Goal: Task Accomplishment & Management: Manage account settings

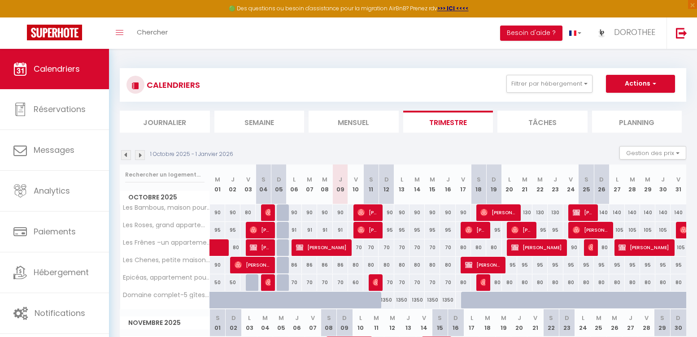
select select
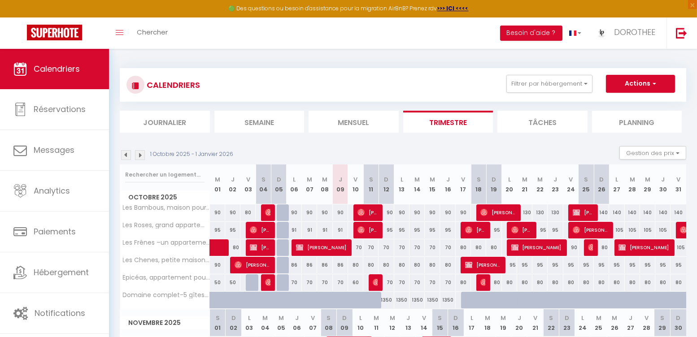
click at [376, 284] on img at bounding box center [375, 282] width 7 height 7
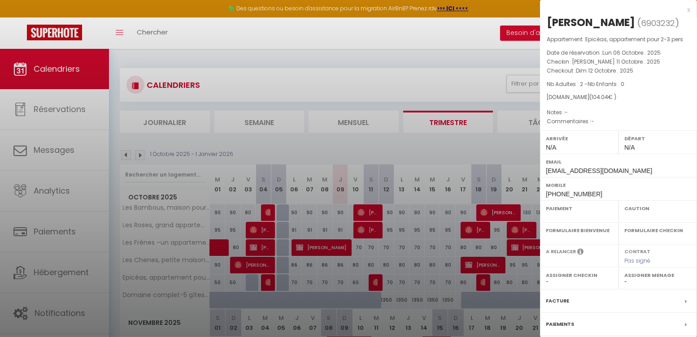
select select "OK"
select select "0"
select select "1"
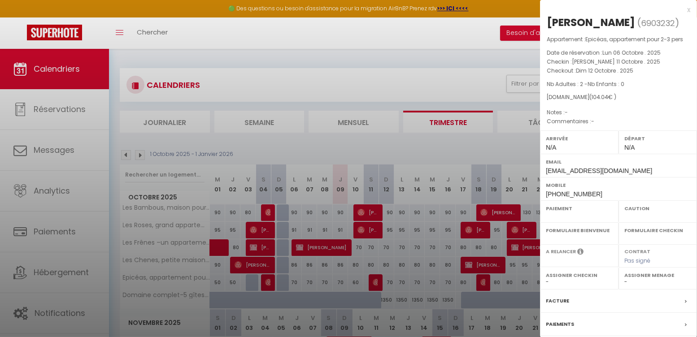
select select
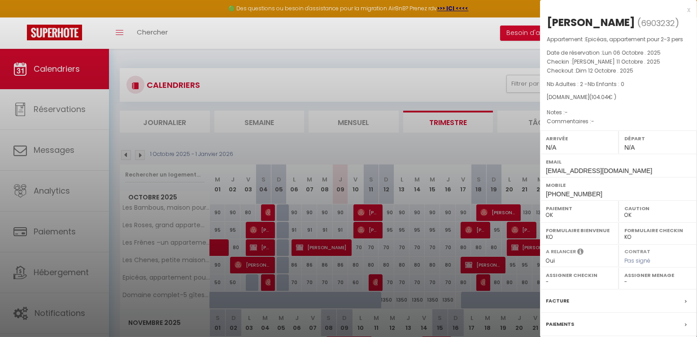
scroll to position [109, 0]
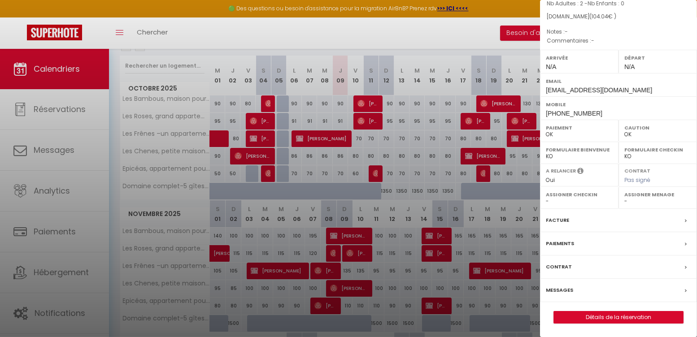
click at [631, 314] on link "Détails de la réservation" at bounding box center [618, 318] width 129 height 12
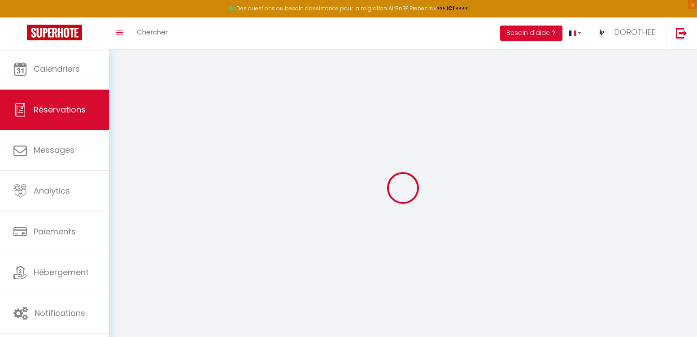
type input "[PERSON_NAME]"
type input "Aim"
type input "[EMAIL_ADDRESS][DOMAIN_NAME]"
type input "[PHONE_NUMBER]"
select select
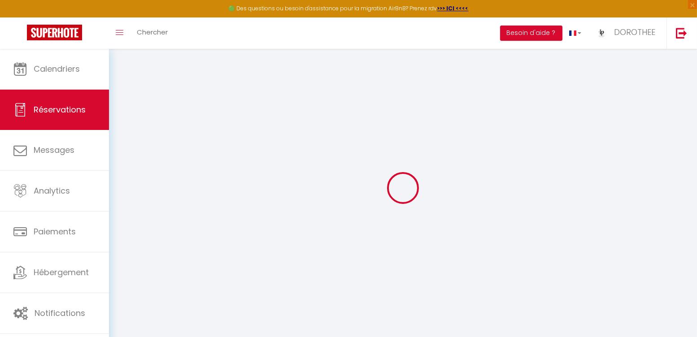
type input "18.18"
select select "42078"
select select "1"
select select
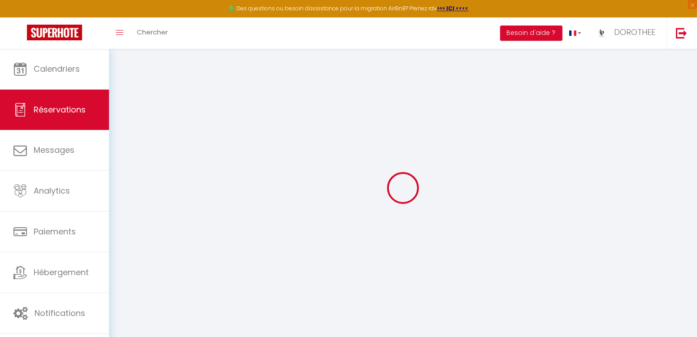
type input "2"
select select "12"
select select
type input "76"
checkbox input "false"
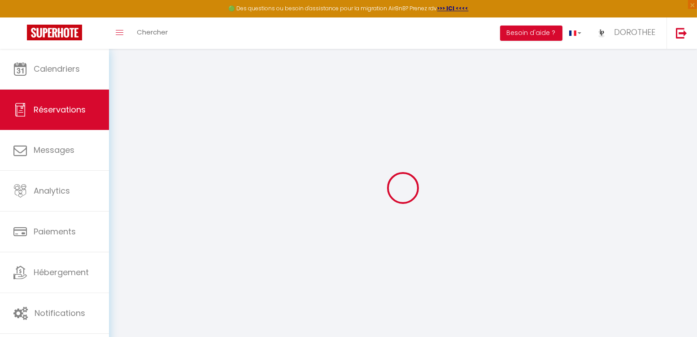
type input "0"
select select "1"
type input "0"
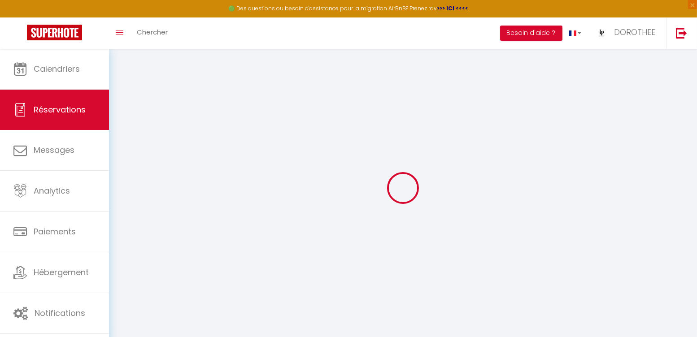
select select
select select "15"
checkbox input "false"
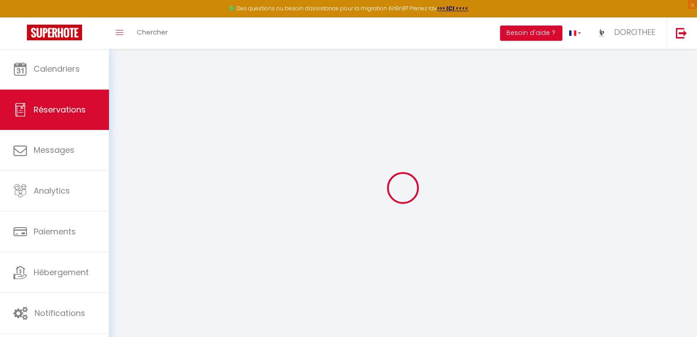
select select
checkbox input "false"
select select
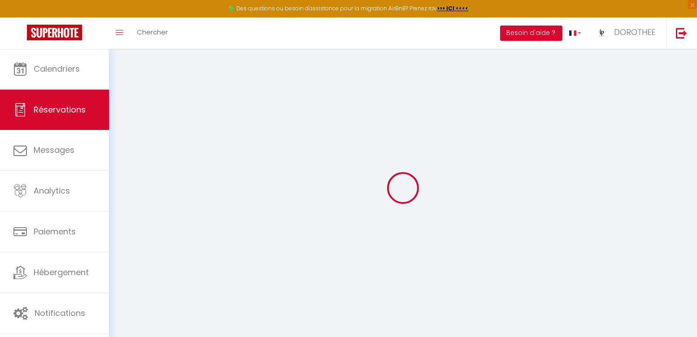
select select
checkbox input "false"
select select
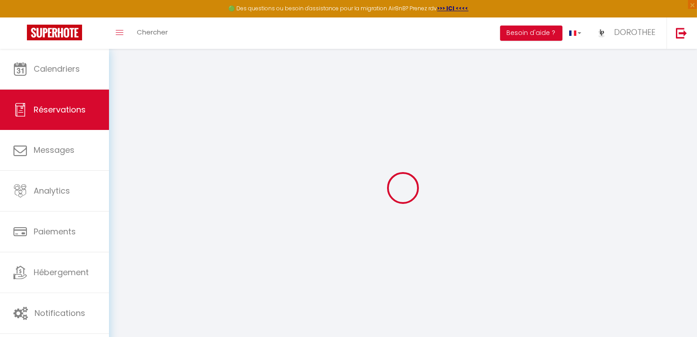
select select
checkbox input "false"
select select
type input "25"
type input "3.04"
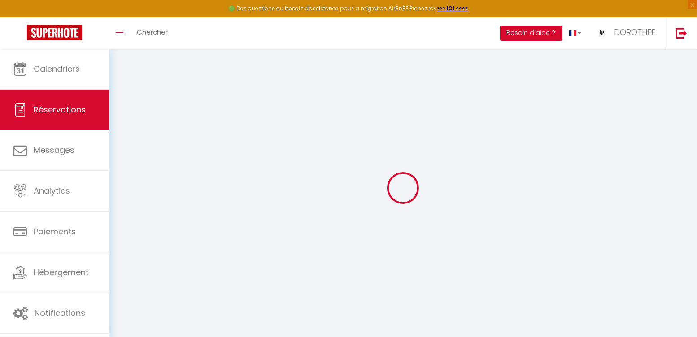
select select
checkbox input "false"
select select
checkbox input "false"
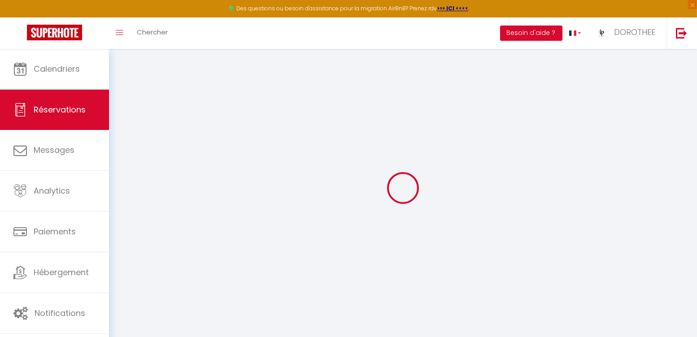
select select
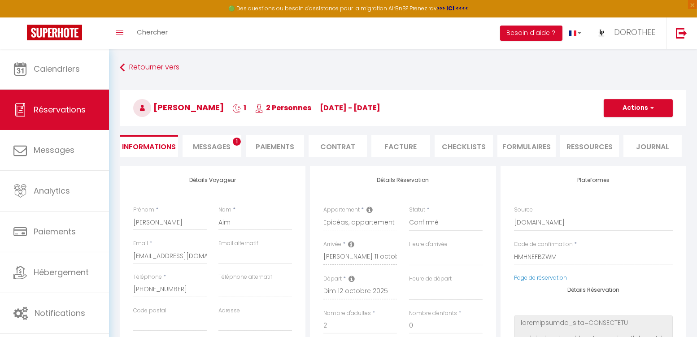
scroll to position [79, 0]
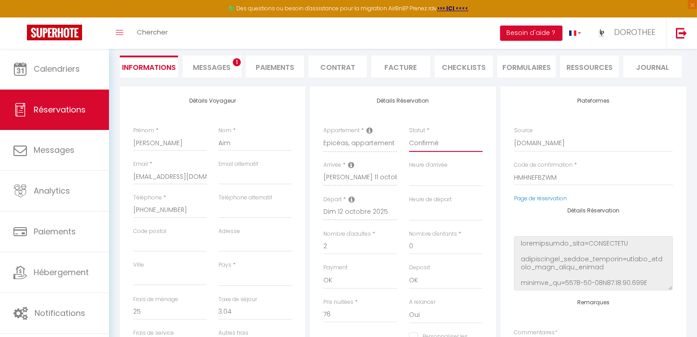
select select "5"
select select
checkbox input "false"
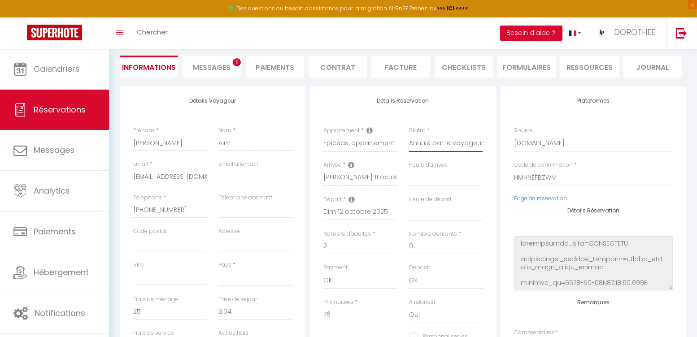
scroll to position [0, 0]
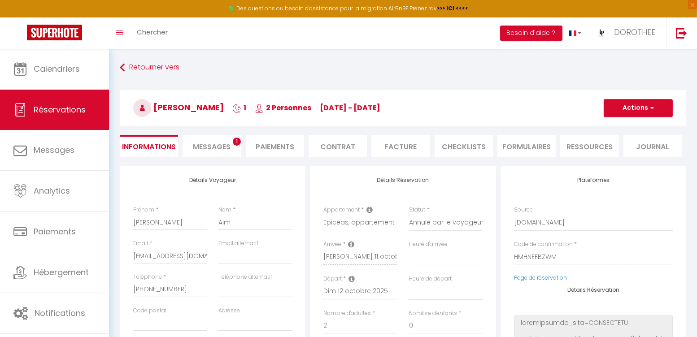
click at [617, 107] on button "Actions" at bounding box center [637, 108] width 69 height 18
click at [614, 126] on link "Enregistrer" at bounding box center [628, 128] width 71 height 12
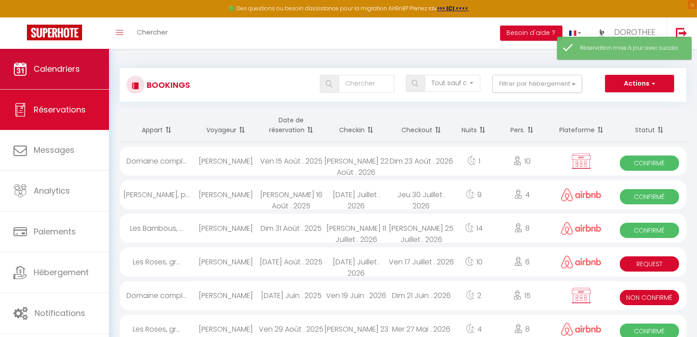
click at [63, 59] on link "Calendriers" at bounding box center [54, 69] width 109 height 40
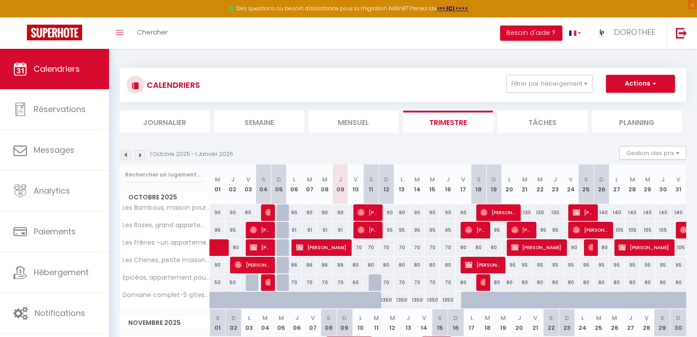
click at [372, 284] on div at bounding box center [375, 282] width 15 height 17
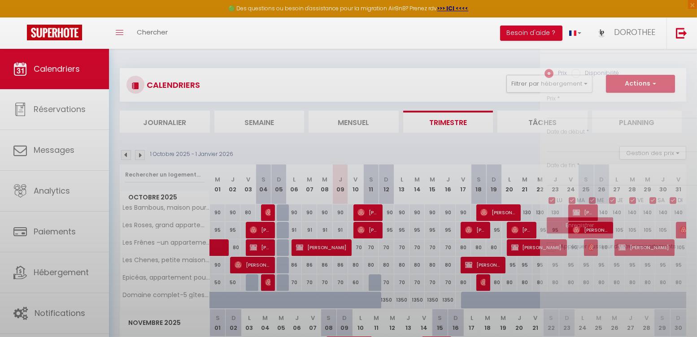
type input "60"
select select "1"
type input "[PERSON_NAME] 11 Octobre 2025"
type input "Dim 12 Octobre 2025"
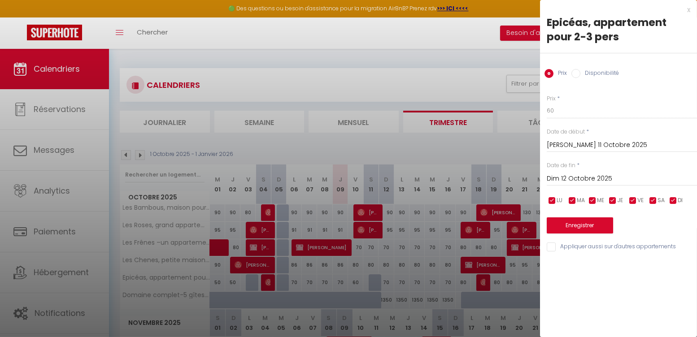
click at [588, 71] on label "Disponibilité" at bounding box center [599, 74] width 39 height 10
click at [580, 71] on input "Disponibilité" at bounding box center [575, 73] width 9 height 9
radio input "true"
radio input "false"
click at [576, 222] on button "Enregistrer" at bounding box center [579, 226] width 66 height 16
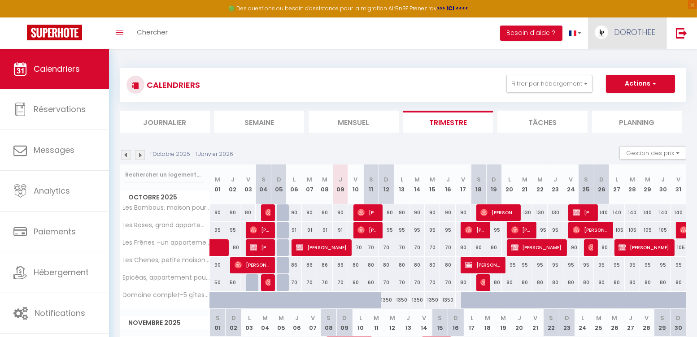
click at [626, 32] on span "DOROTHEE" at bounding box center [634, 31] width 41 height 11
click at [618, 62] on link "Paramètres" at bounding box center [630, 62] width 66 height 15
select select "28"
select select "fr"
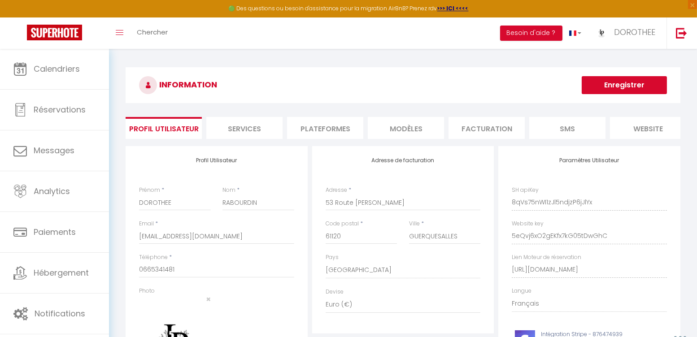
click at [638, 130] on li "website" at bounding box center [648, 128] width 76 height 22
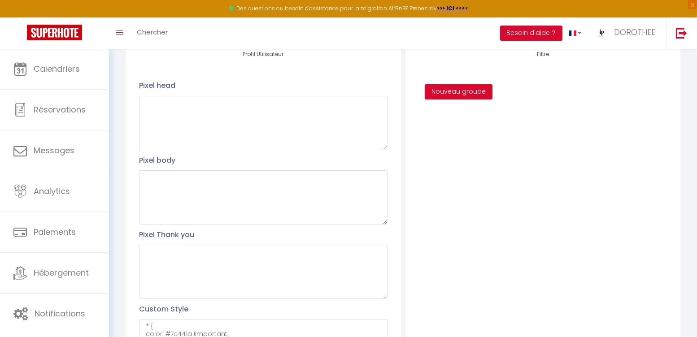
scroll to position [217, 0]
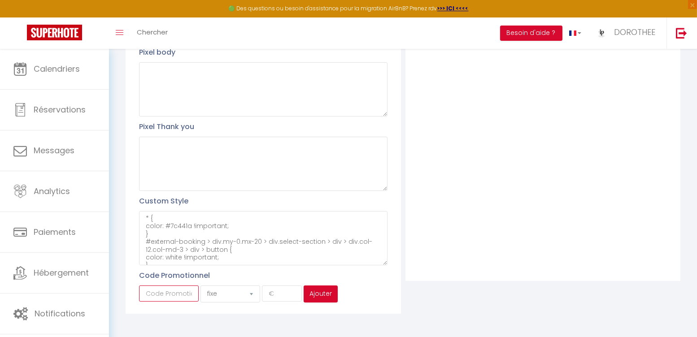
click at [177, 293] on input "text" at bounding box center [169, 294] width 60 height 16
type input "halloweenpatis"
select select "percent"
click at [271, 290] on input "number" at bounding box center [282, 294] width 40 height 16
type input "15"
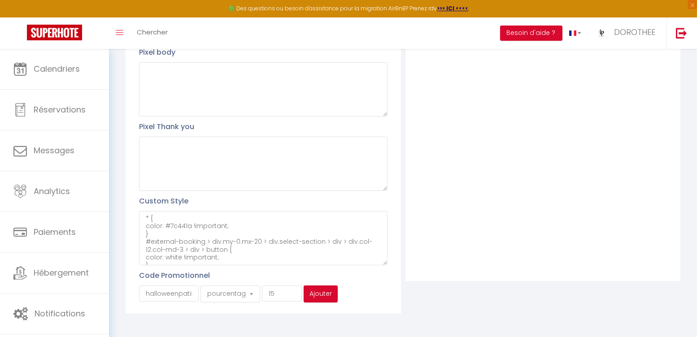
click at [366, 279] on div "Profil Utilisateur Pixel head Pixel body Pixel Thank you Custom Style * { color…" at bounding box center [262, 123] width 275 height 382
click at [335, 288] on button "Ajouter" at bounding box center [320, 294] width 34 height 17
select select "fixed"
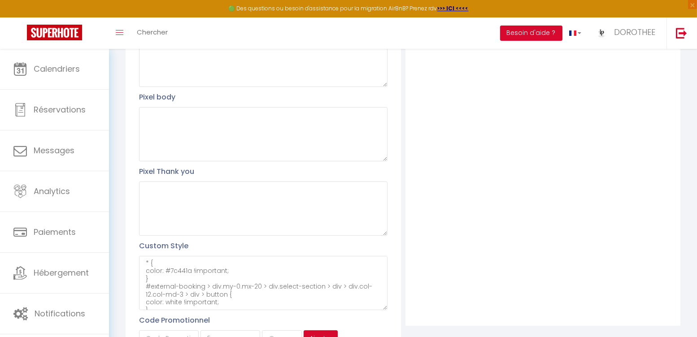
scroll to position [241, 0]
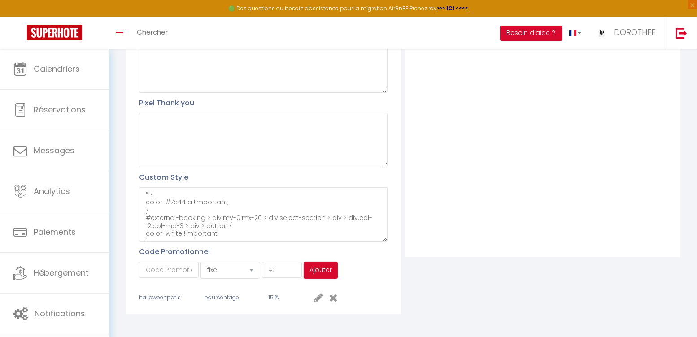
click at [318, 292] on icon at bounding box center [318, 297] width 9 height 11
select select "percent"
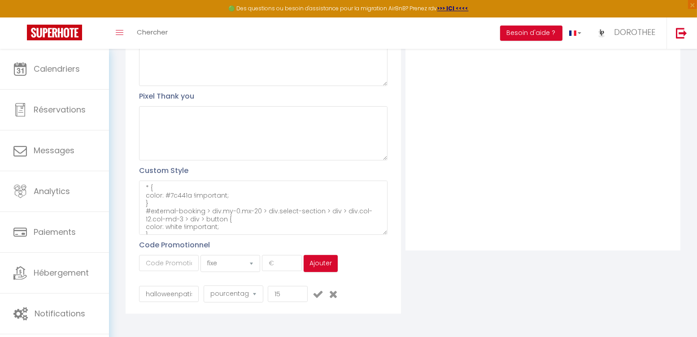
click at [333, 289] on icon at bounding box center [333, 294] width 9 height 11
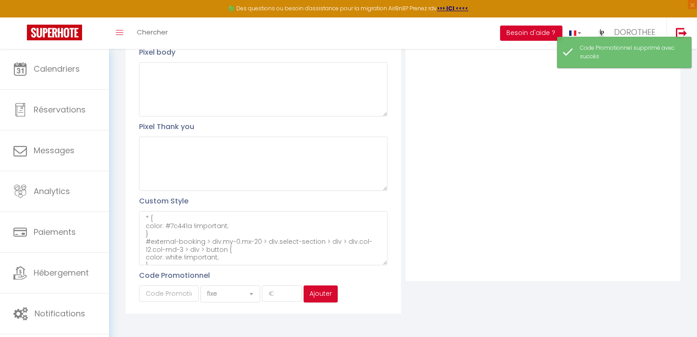
click at [521, 35] on button "Besoin d'aide ?" at bounding box center [531, 33] width 62 height 15
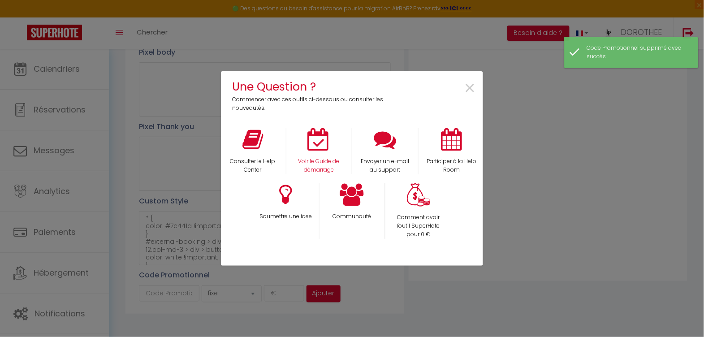
click at [310, 154] on div "Voir le Guide de démarrage" at bounding box center [319, 151] width 66 height 46
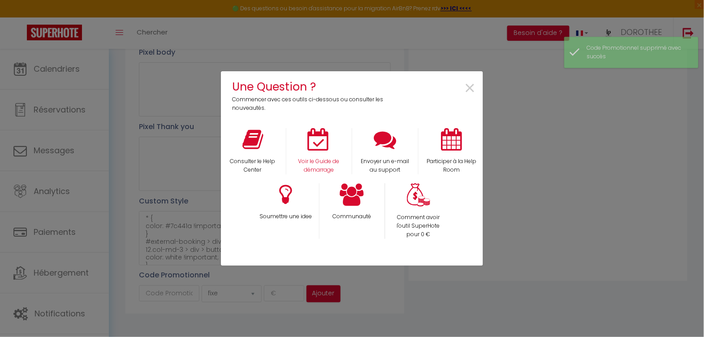
click at [324, 132] on icon at bounding box center [319, 139] width 22 height 22
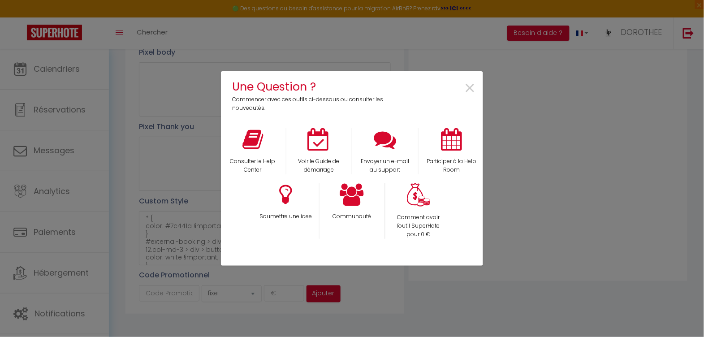
drag, startPoint x: 473, startPoint y: 88, endPoint x: 369, endPoint y: 93, distance: 104.5
click at [473, 88] on span "×" at bounding box center [470, 88] width 12 height 28
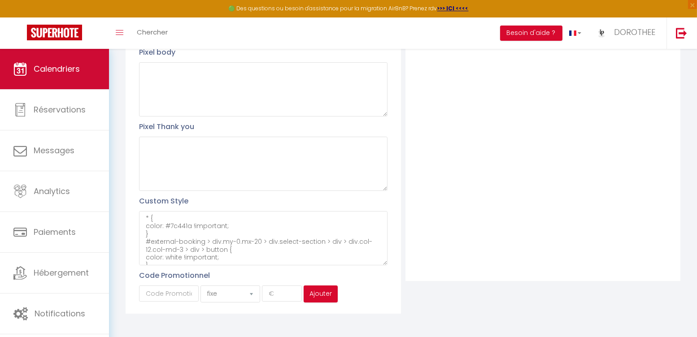
click at [33, 75] on link "Calendriers" at bounding box center [54, 69] width 109 height 40
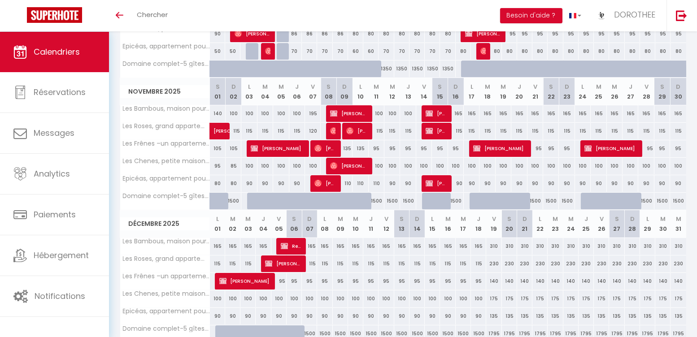
scroll to position [230, 0]
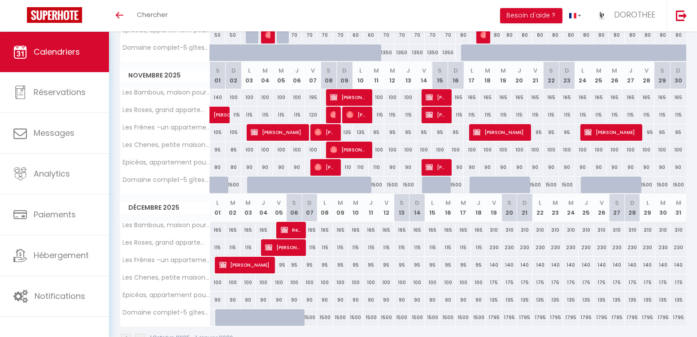
click at [542, 229] on div "310" at bounding box center [539, 230] width 15 height 17
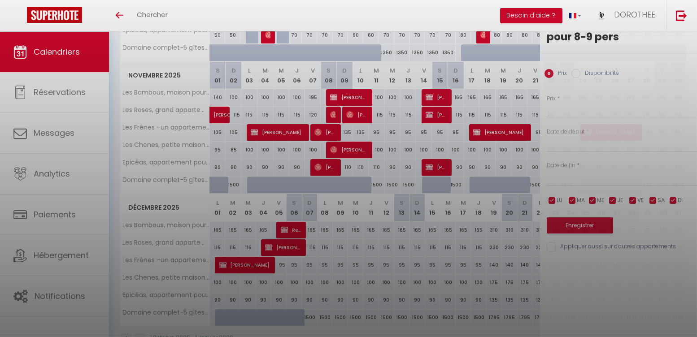
type input "310"
type input "Lun 22 Décembre 2025"
type input "Mar 23 Décembre 2025"
